Goal: Transaction & Acquisition: Purchase product/service

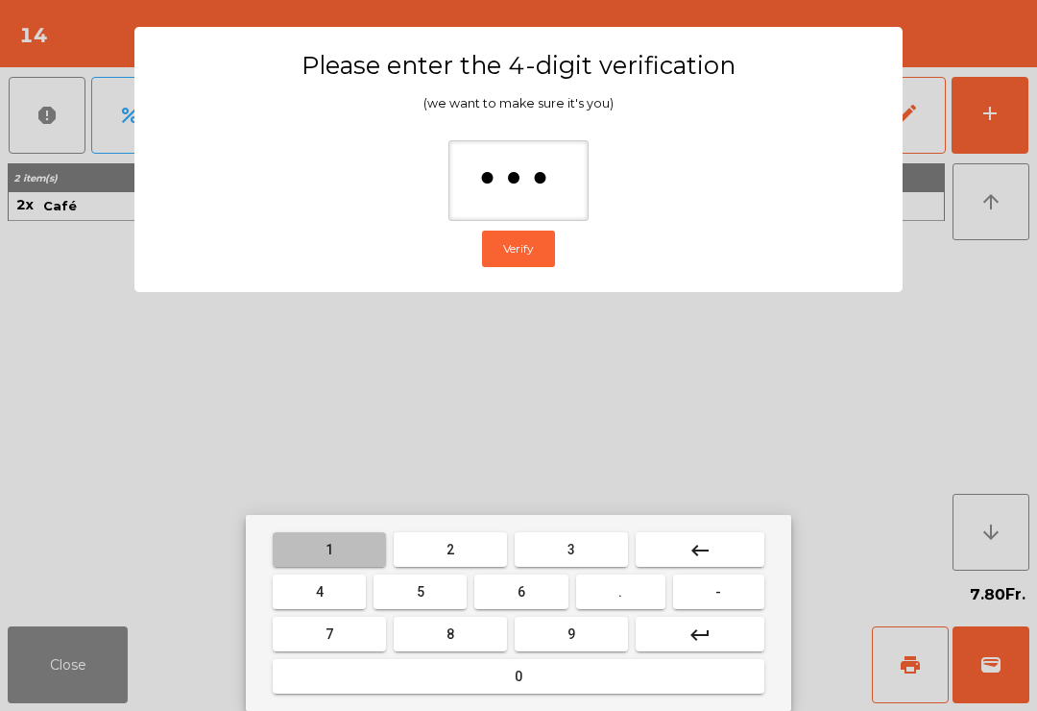
type input "****"
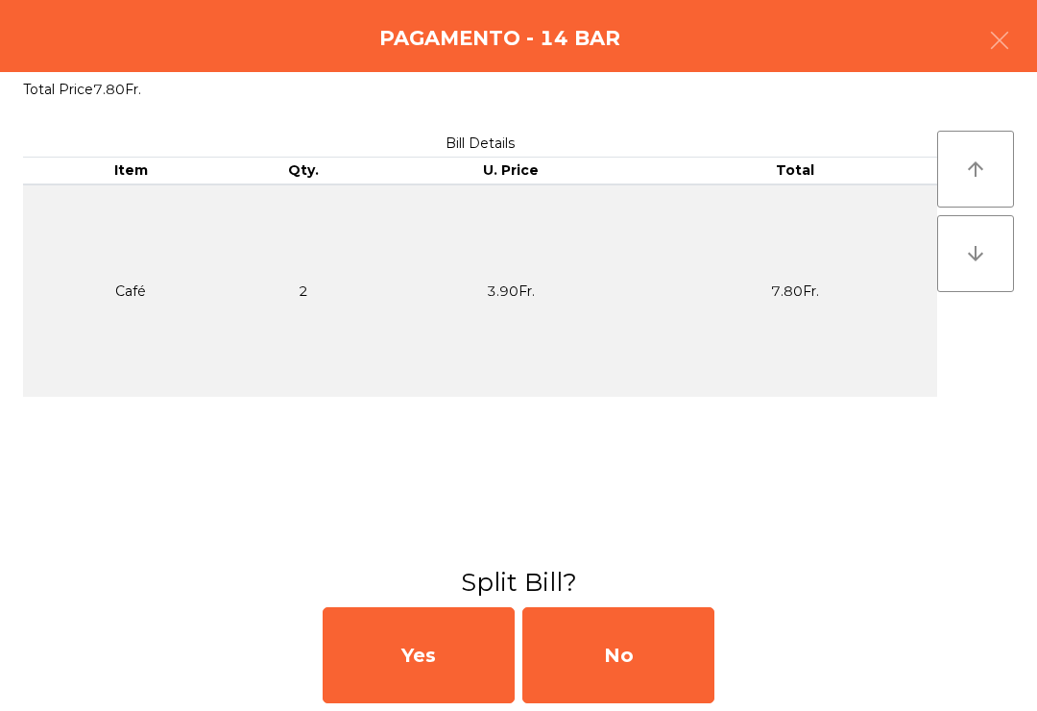
click at [633, 633] on div "No" at bounding box center [618, 655] width 192 height 96
click at [637, 644] on div "MB" at bounding box center [618, 655] width 192 height 96
click at [635, 653] on div "No" at bounding box center [618, 655] width 192 height 96
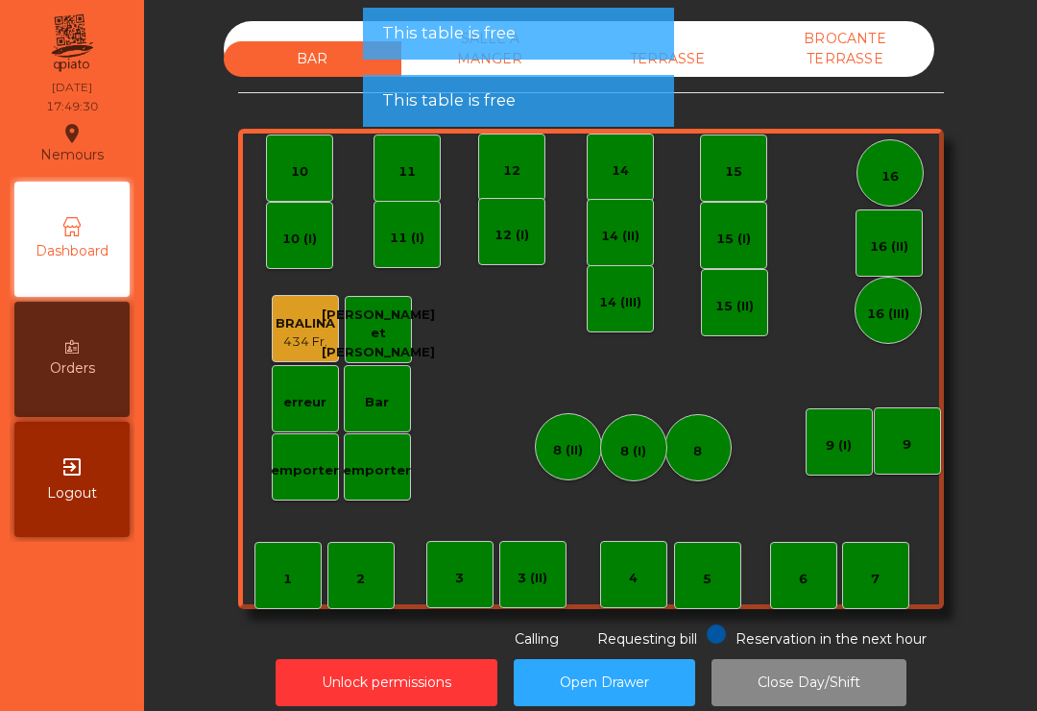
click at [613, 291] on div "14 (III)" at bounding box center [620, 298] width 42 height 27
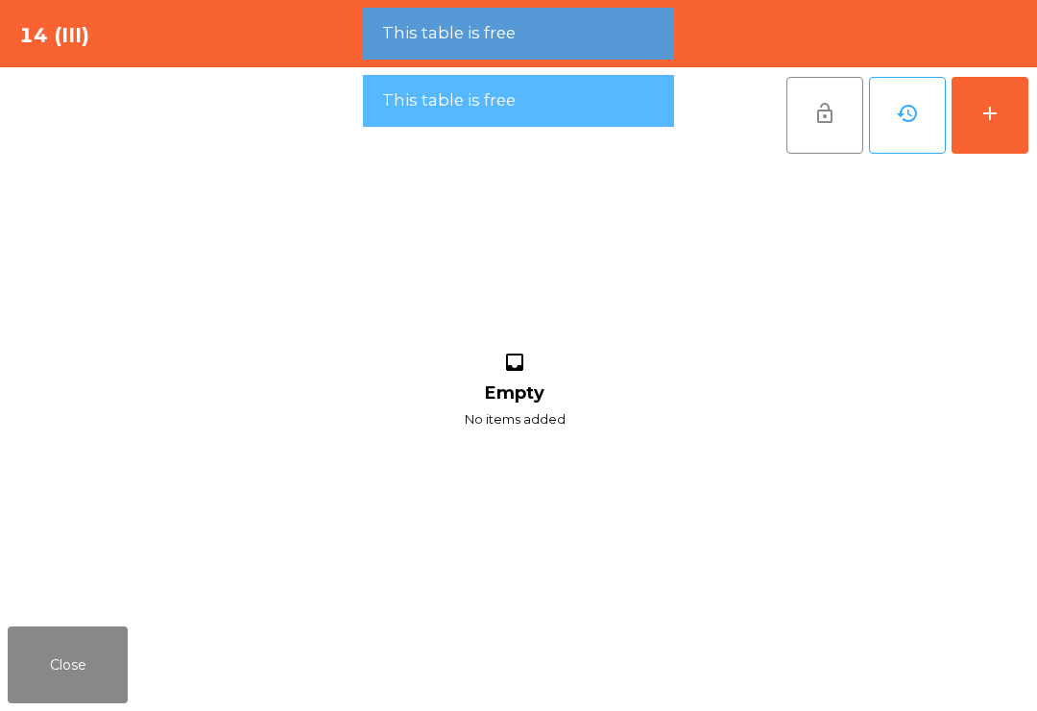
click at [1013, 114] on button "add" at bounding box center [990, 115] width 77 height 77
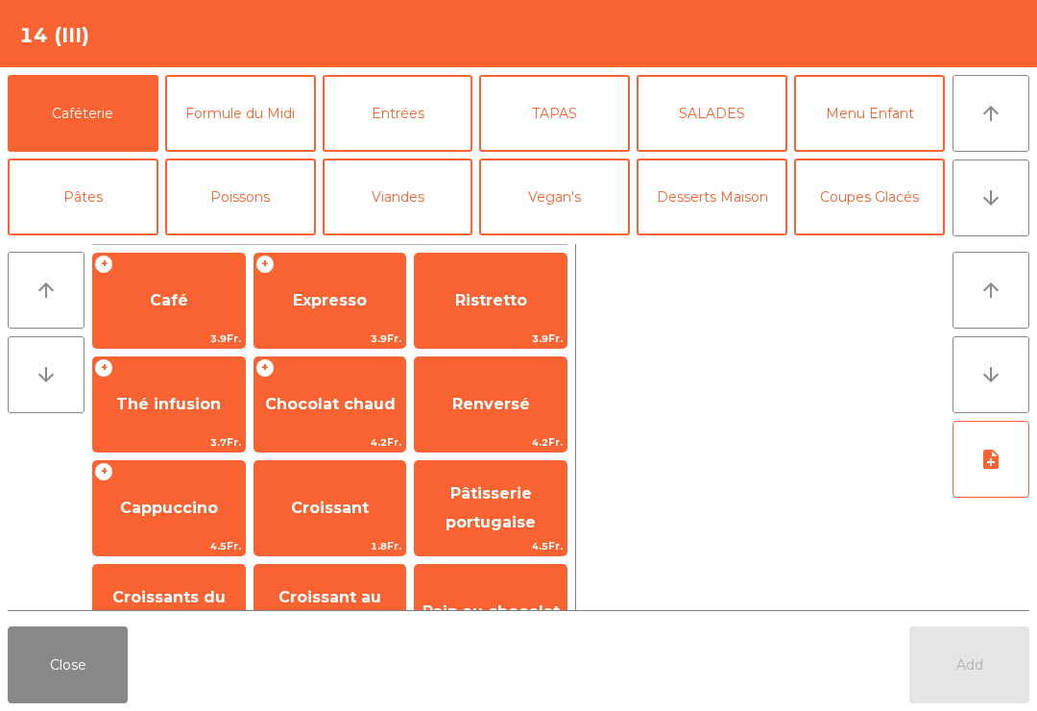
click at [163, 318] on span "Café" at bounding box center [169, 301] width 152 height 52
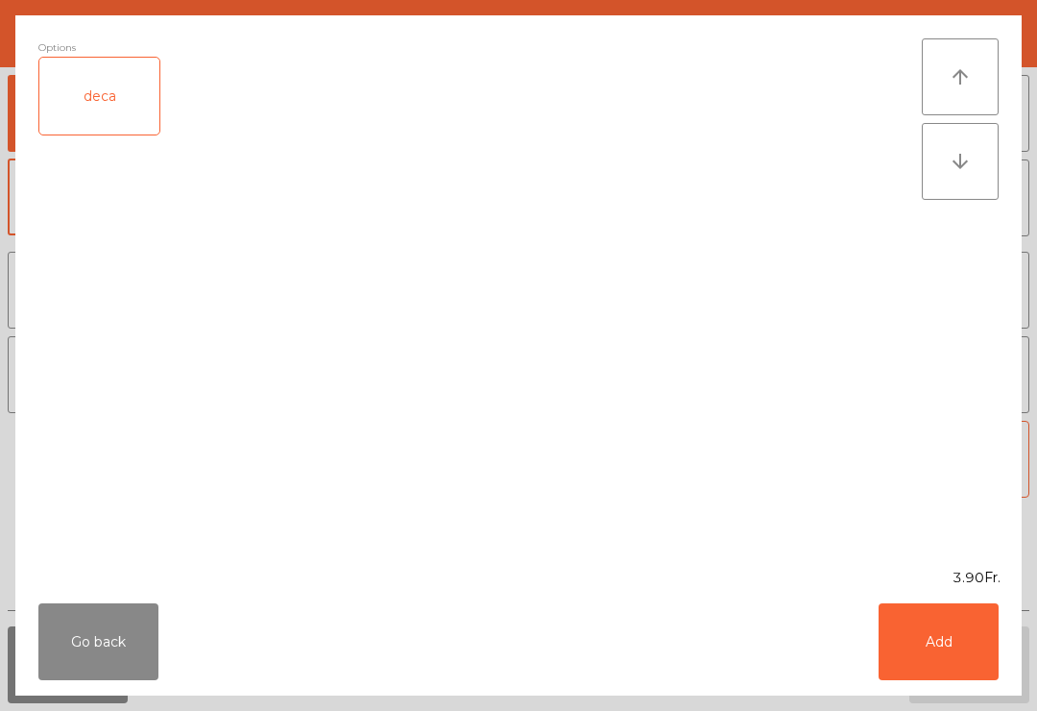
click at [928, 616] on button "Add" at bounding box center [939, 641] width 120 height 77
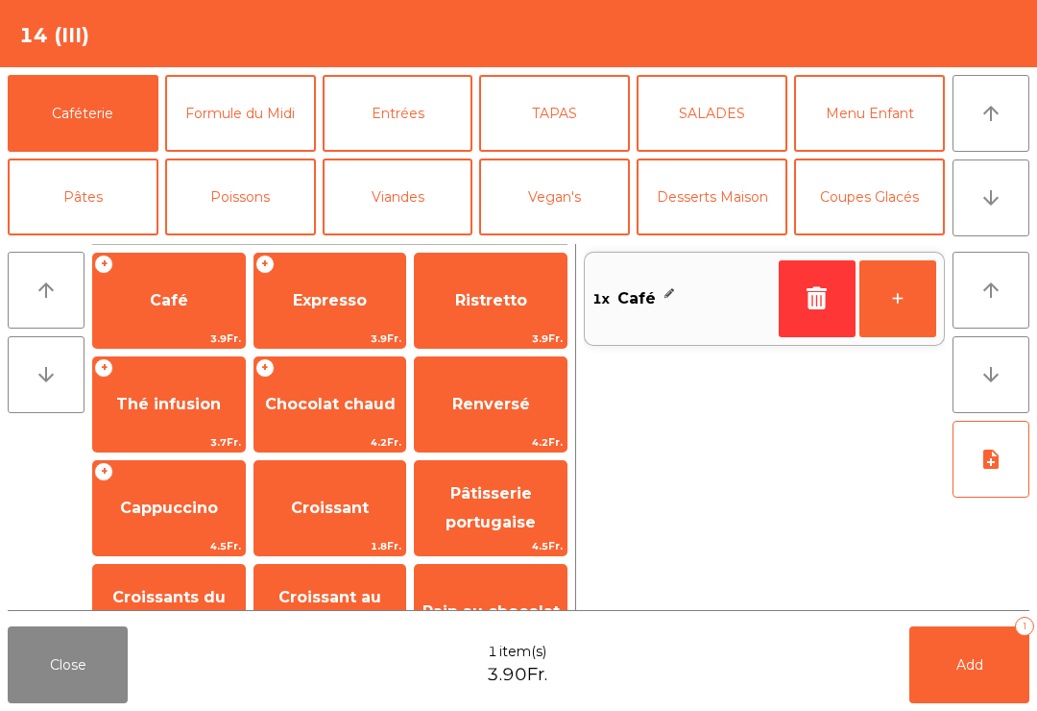
click at [320, 313] on span "Expresso" at bounding box center [330, 301] width 152 height 52
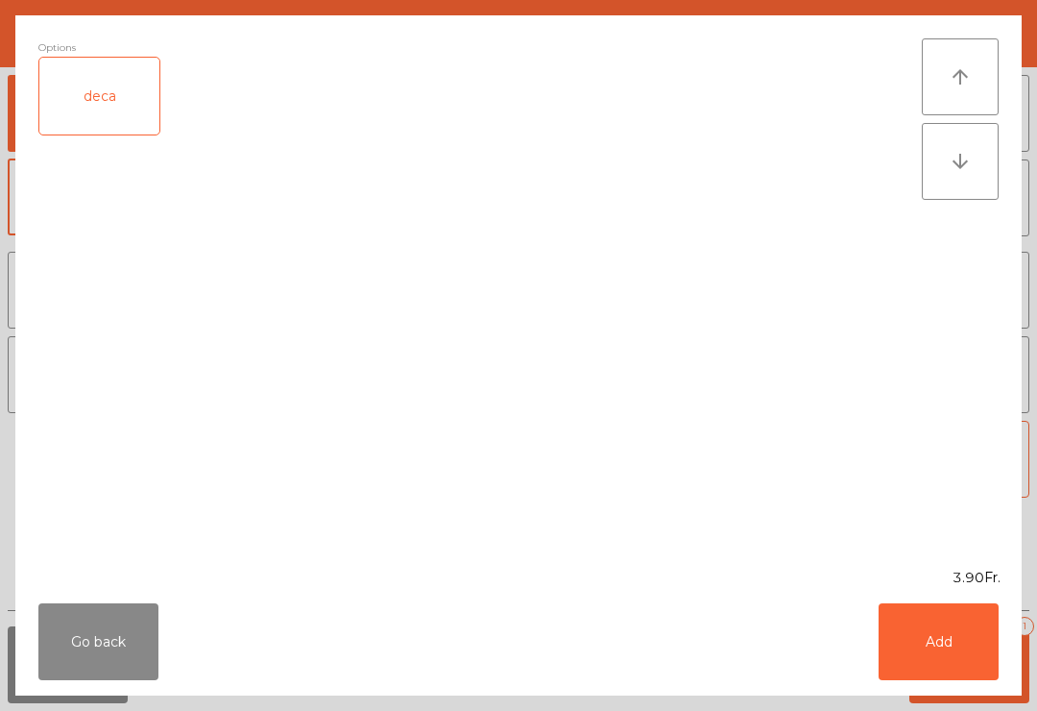
click at [974, 662] on button "Add" at bounding box center [939, 641] width 120 height 77
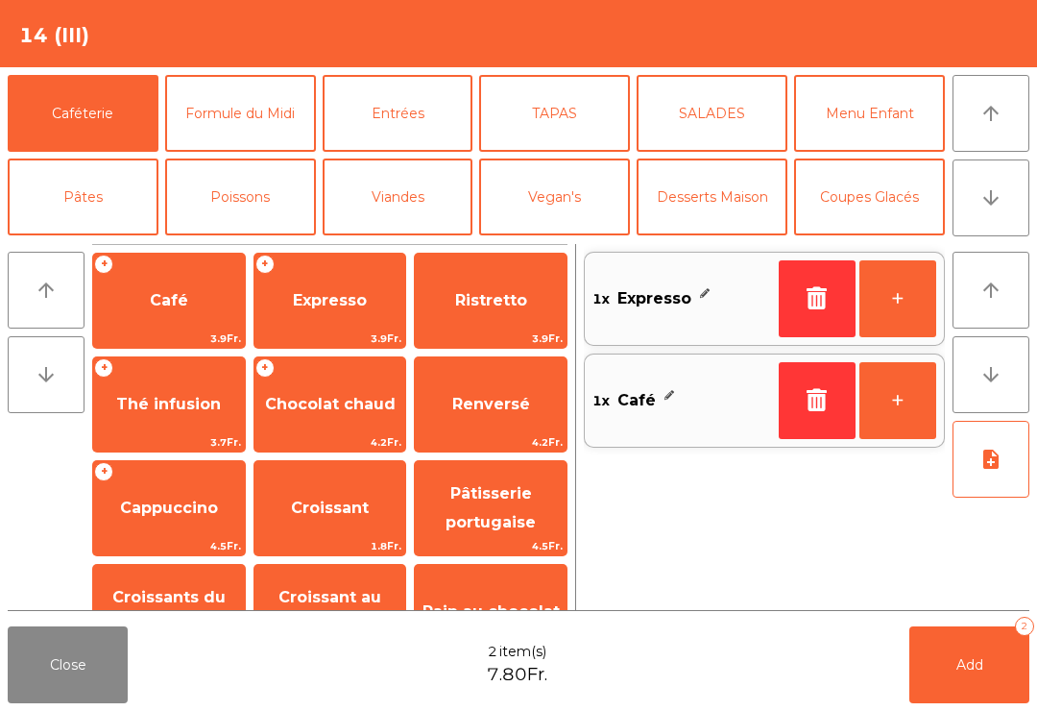
click at [227, 417] on span "Thé infusion" at bounding box center [169, 404] width 152 height 52
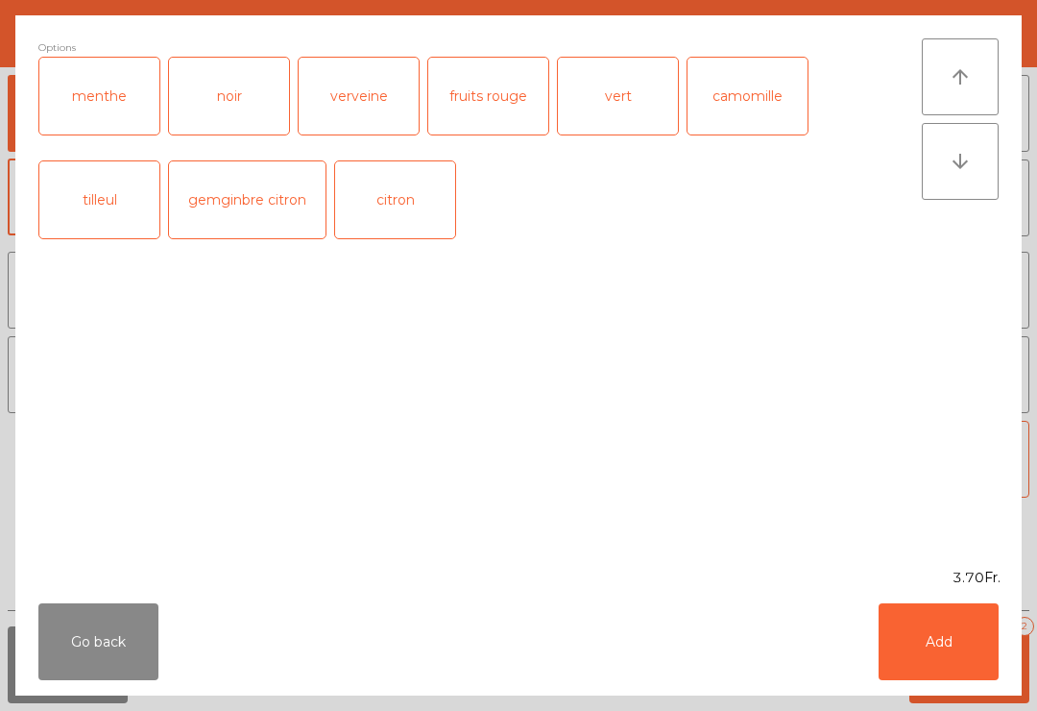
click at [962, 655] on button "Add" at bounding box center [939, 641] width 120 height 77
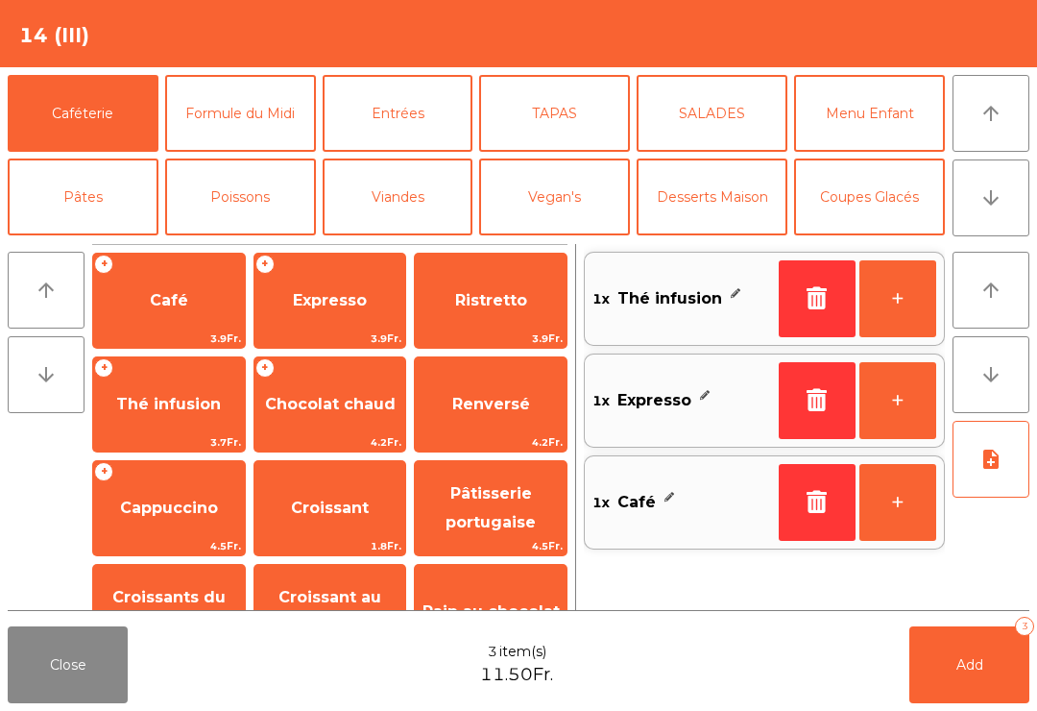
click at [1006, 694] on button "Add 3" at bounding box center [969, 664] width 120 height 77
